Goal: Check status: Check status

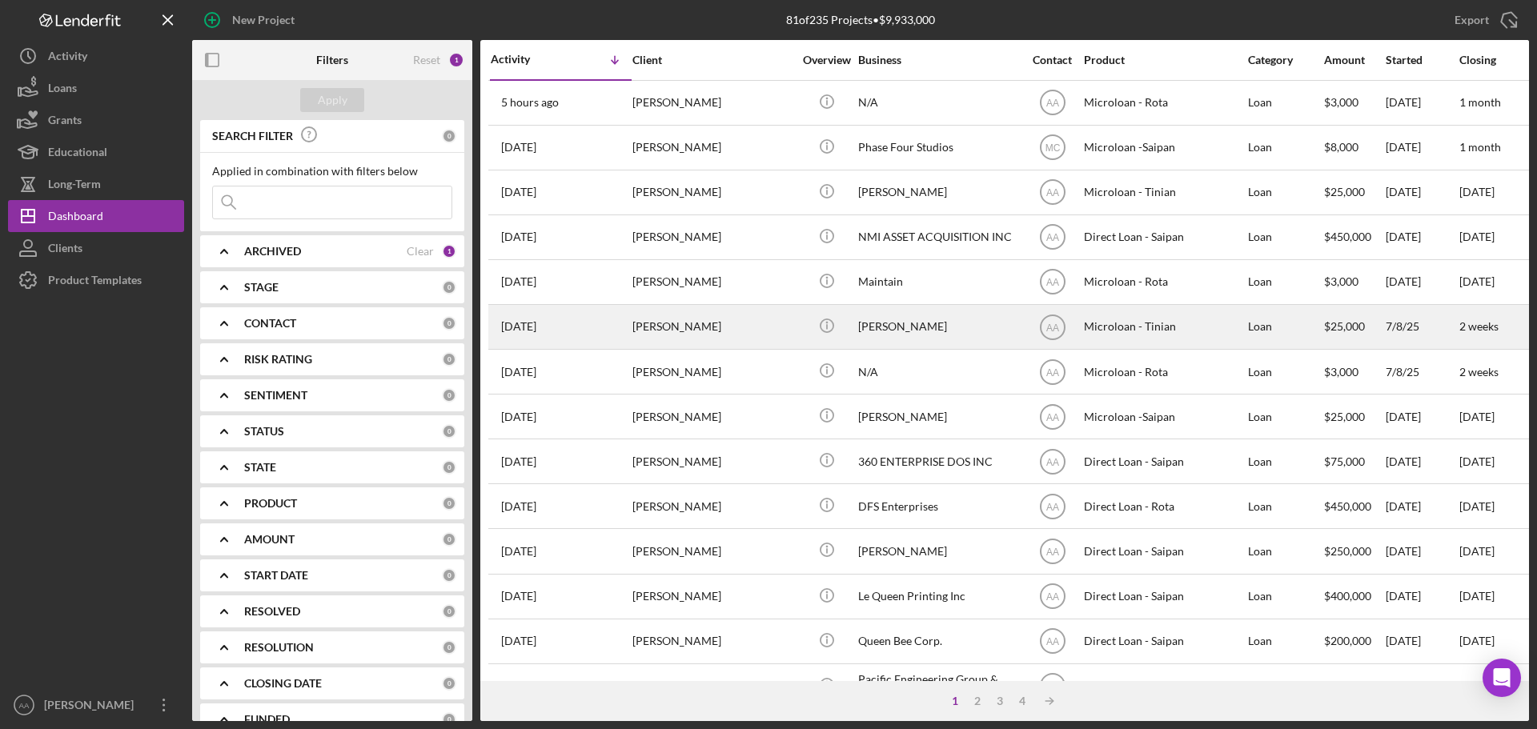
click at [757, 332] on div "[PERSON_NAME]" at bounding box center [712, 327] width 160 height 42
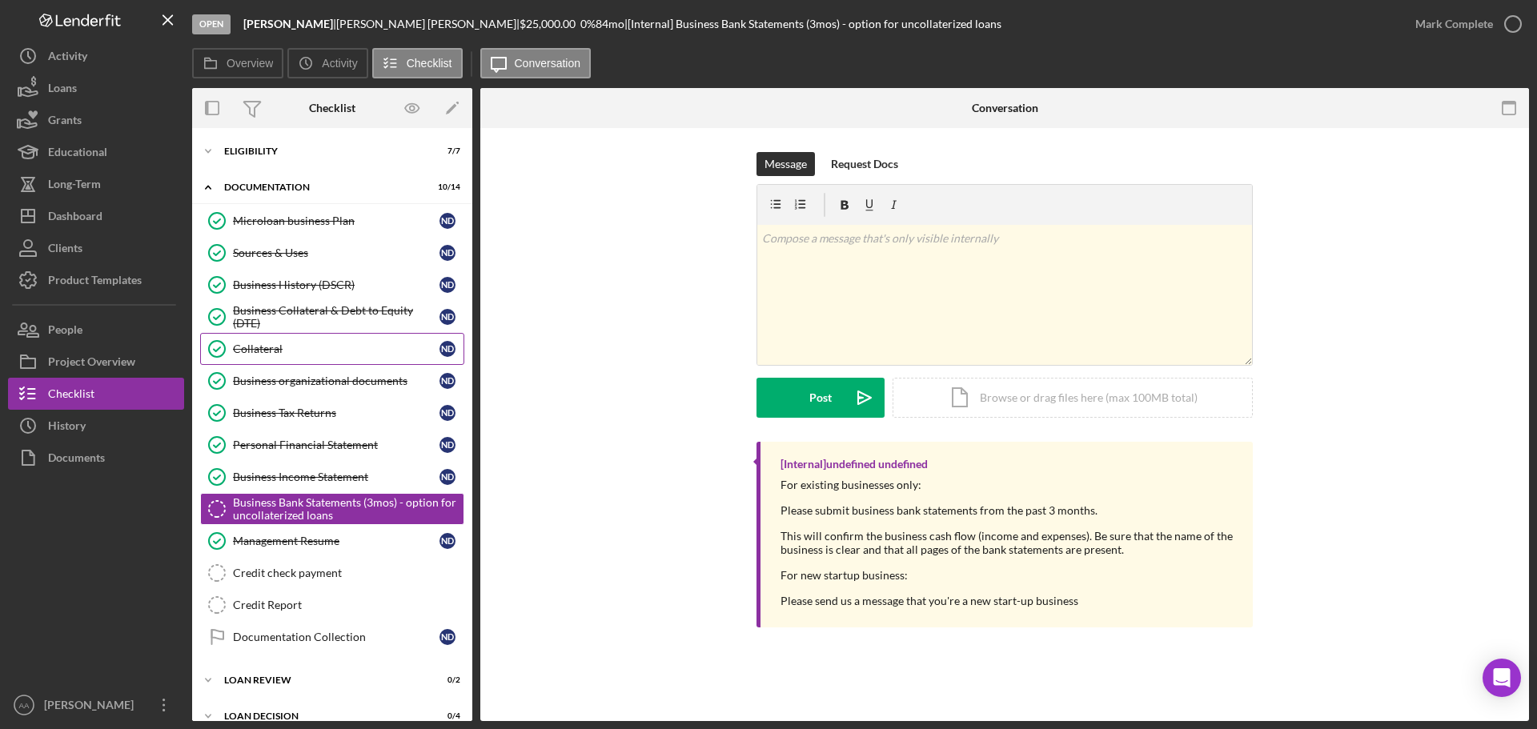
scroll to position [85, 0]
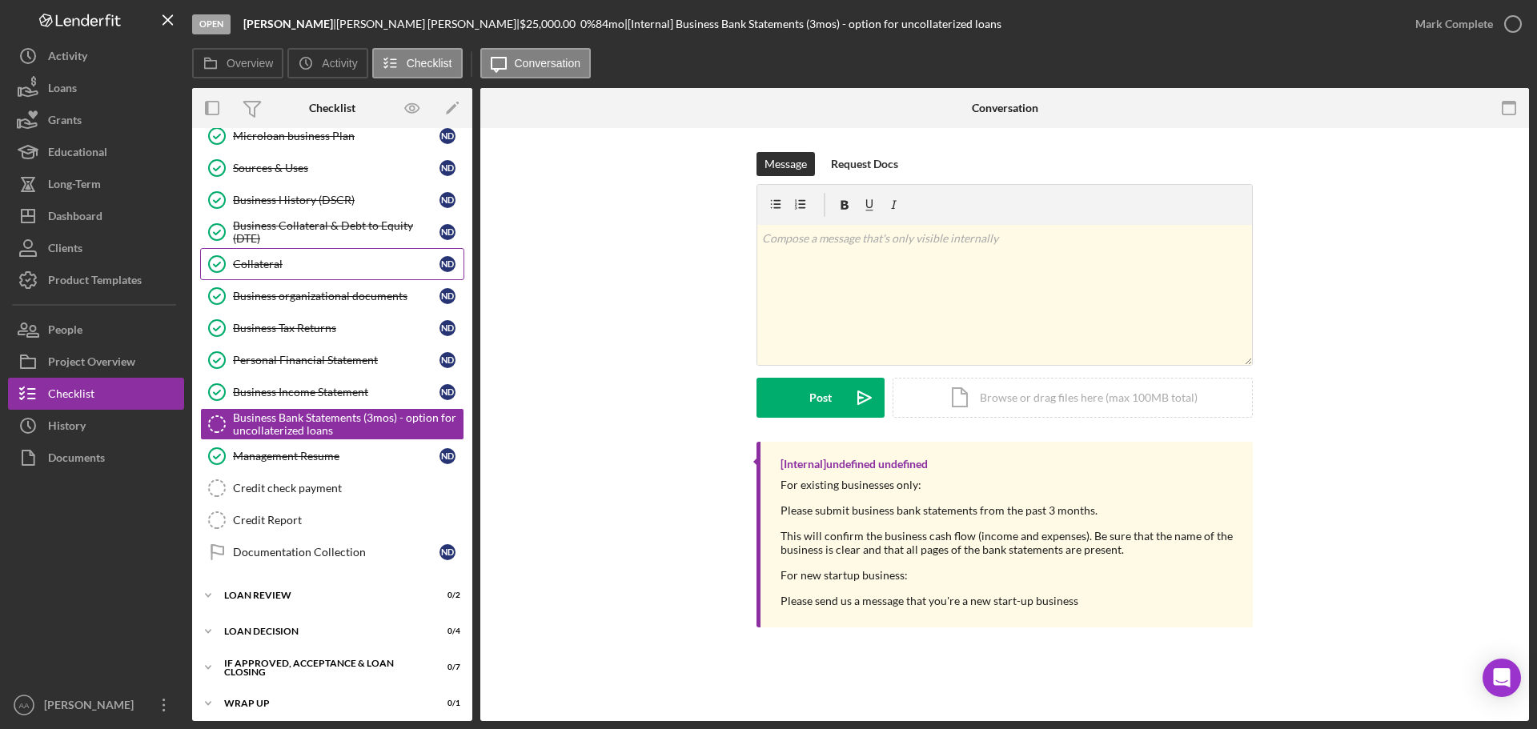
click at [333, 266] on div "Collateral" at bounding box center [336, 264] width 207 height 13
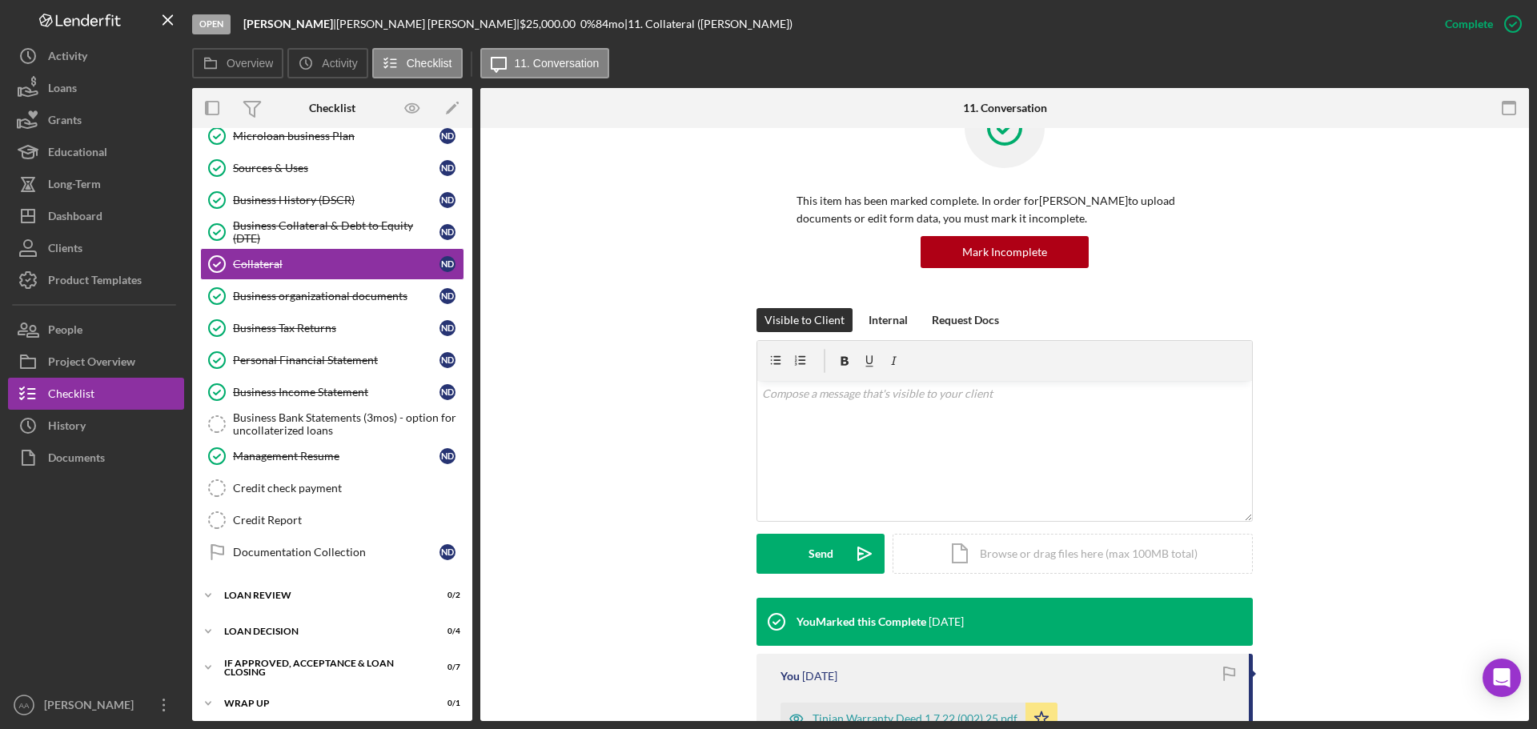
scroll to position [80, 0]
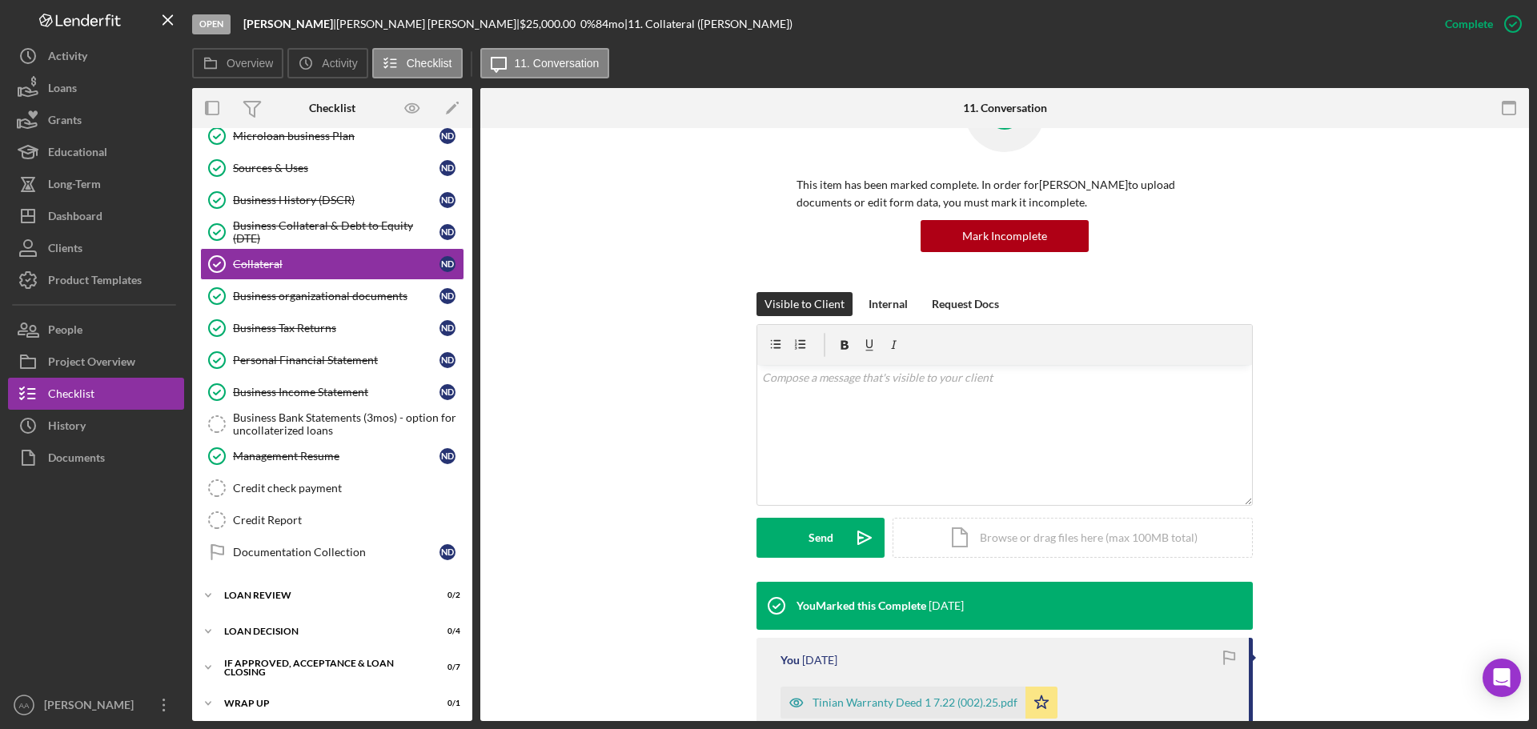
click at [1383, 279] on div "This item has been marked complete. In order for [PERSON_NAME] to upload docume…" at bounding box center [1004, 182] width 1001 height 220
click at [568, 289] on div "This item has been marked complete. In order for [PERSON_NAME] to upload docume…" at bounding box center [1004, 182] width 1001 height 220
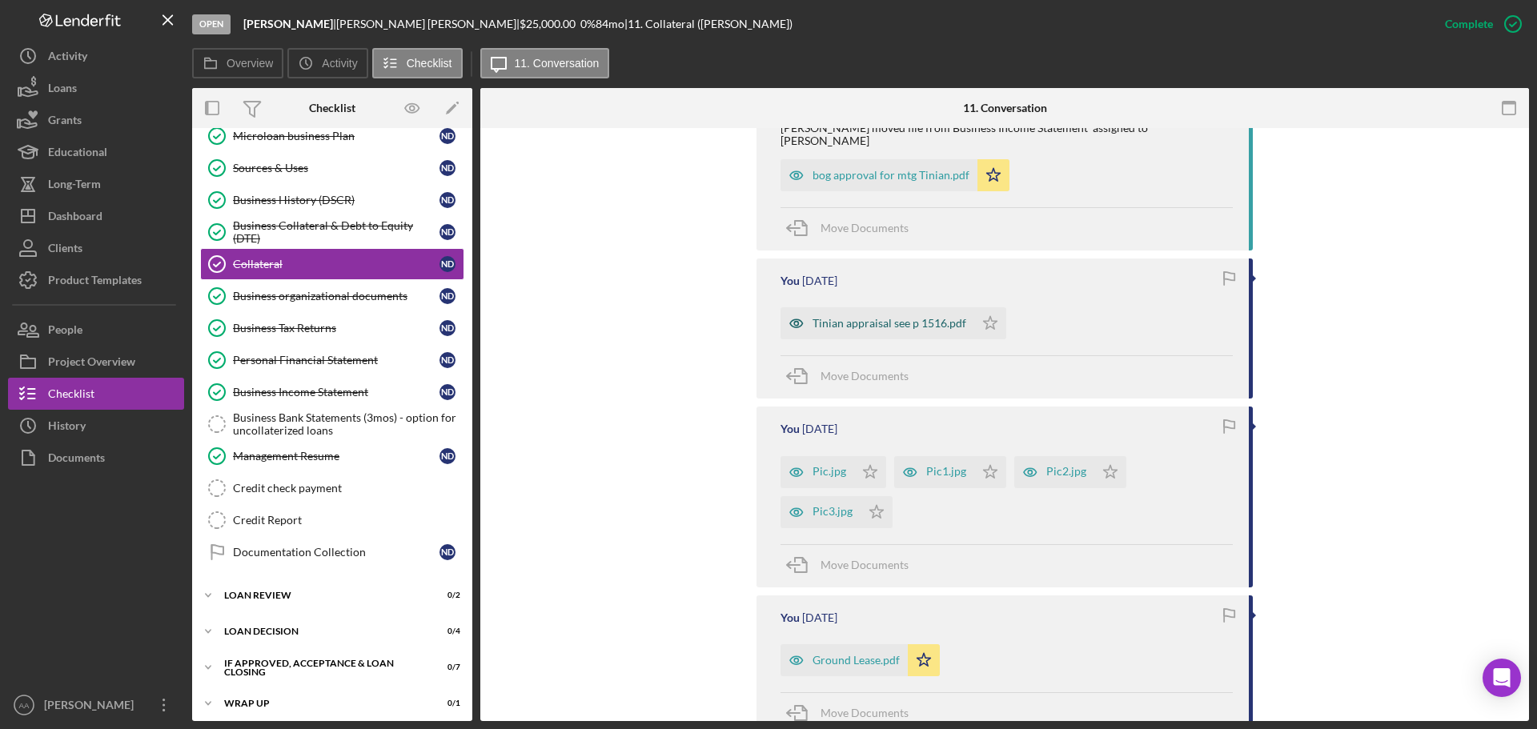
scroll to position [1041, 0]
